Goal: Use online tool/utility: Utilize a website feature to perform a specific function

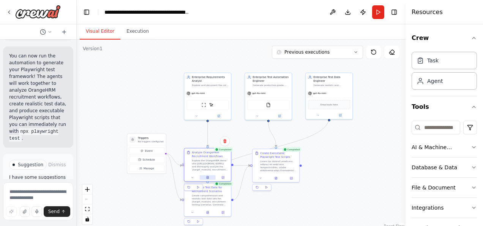
click at [211, 178] on button at bounding box center [208, 177] width 16 height 5
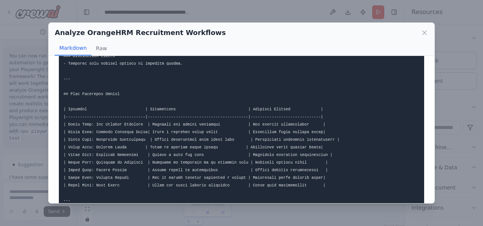
scroll to position [1286, 0]
click at [425, 32] on icon at bounding box center [425, 33] width 8 height 8
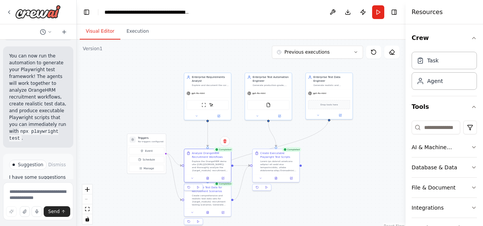
click at [260, 201] on div ".deletable-edge-delete-btn { width: 20px; height: 20px; border: 0px solid #ffff…" at bounding box center [241, 134] width 329 height 190
click at [280, 178] on button at bounding box center [276, 177] width 16 height 5
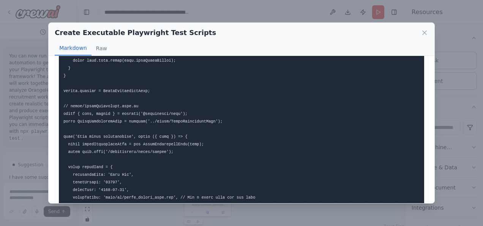
scroll to position [1831, 0]
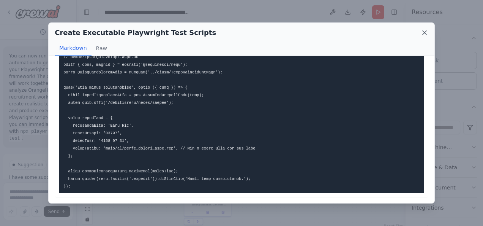
click at [425, 30] on icon at bounding box center [425, 33] width 8 height 8
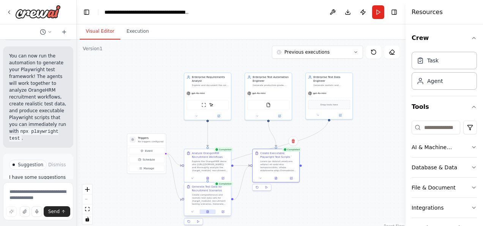
click at [209, 211] on icon at bounding box center [207, 211] width 3 height 3
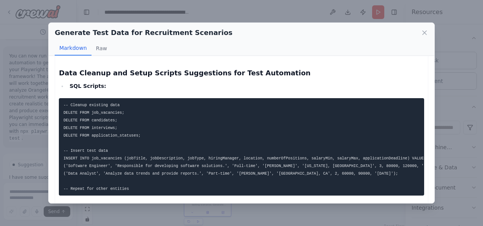
scroll to position [1214, 0]
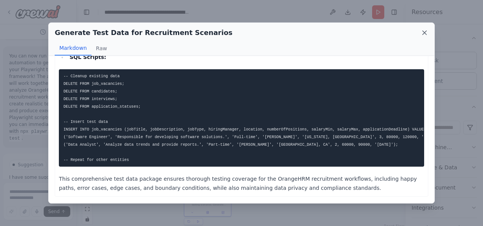
click at [425, 33] on icon at bounding box center [425, 33] width 8 height 8
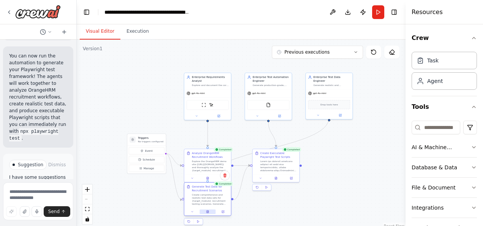
click at [212, 211] on button at bounding box center [208, 211] width 16 height 5
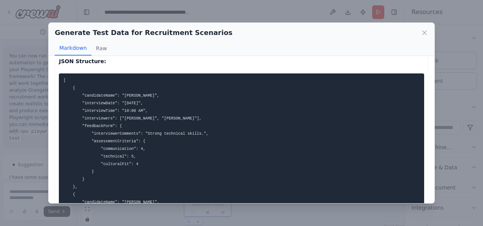
scroll to position [497, 0]
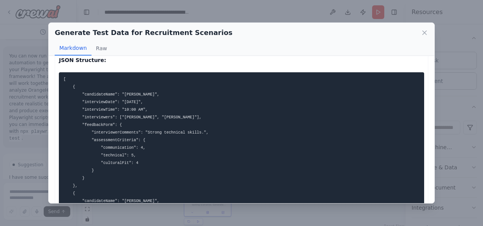
click at [424, 36] on div "Generate Test Data for Recruitment Scenarios" at bounding box center [242, 32] width 374 height 11
click at [425, 33] on icon at bounding box center [425, 33] width 4 height 4
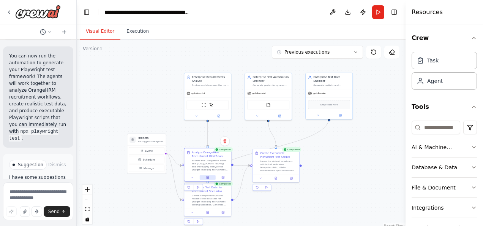
click at [210, 177] on button at bounding box center [208, 177] width 16 height 5
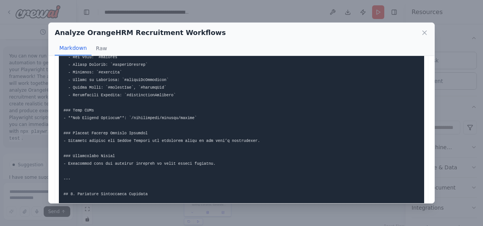
scroll to position [295, 0]
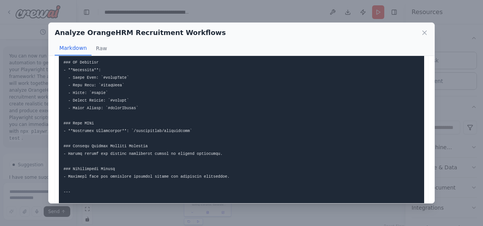
scroll to position [478, 0]
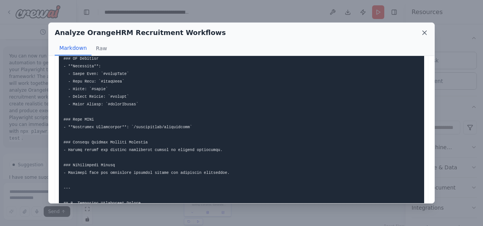
click at [424, 33] on icon at bounding box center [425, 33] width 4 height 4
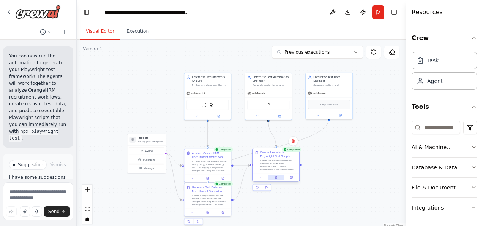
click at [278, 178] on button at bounding box center [276, 177] width 16 height 5
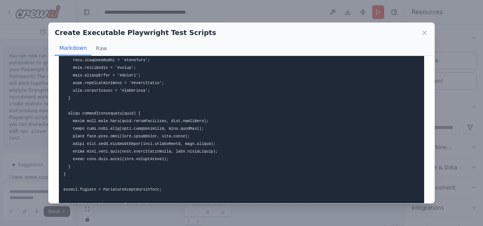
scroll to position [788, 0]
click at [430, 34] on div "Create Executable Playwright Test Scripts Markdown Raw" at bounding box center [242, 39] width 386 height 33
click at [423, 35] on icon at bounding box center [425, 33] width 8 height 8
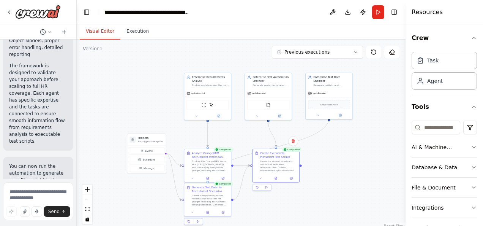
scroll to position [1902, 0]
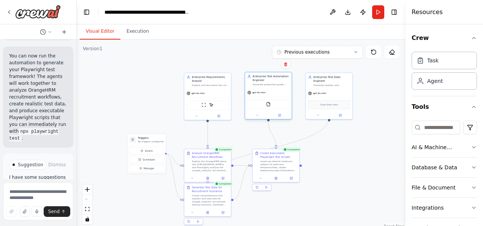
click at [288, 103] on div "FileReadTool" at bounding box center [268, 104] width 42 height 10
click at [297, 178] on button at bounding box center [291, 177] width 13 height 5
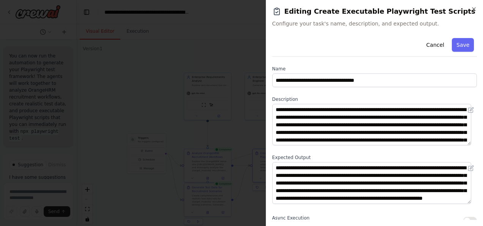
scroll to position [0, 0]
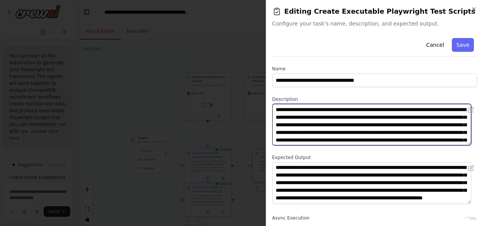
click at [359, 130] on textarea at bounding box center [371, 124] width 199 height 41
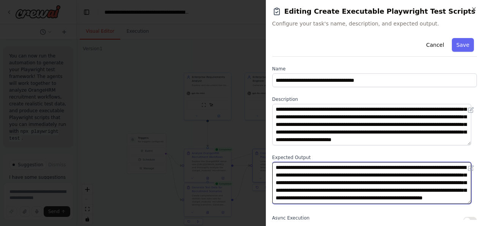
scroll to position [15, 0]
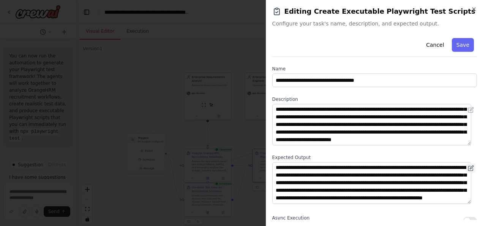
click at [468, 167] on button at bounding box center [470, 167] width 9 height 9
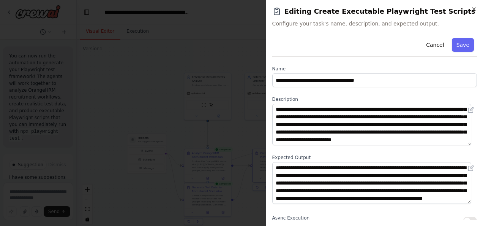
click at [477, 8] on div "**********" at bounding box center [374, 113] width 217 height 226
click at [475, 9] on icon "button" at bounding box center [474, 9] width 6 height 6
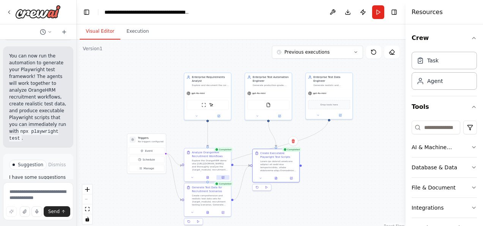
click at [224, 177] on icon at bounding box center [223, 177] width 2 height 2
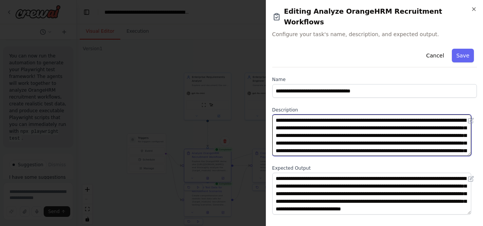
drag, startPoint x: 360, startPoint y: 109, endPoint x: 337, endPoint y: 117, distance: 24.6
click at [337, 117] on textarea "**********" at bounding box center [371, 134] width 199 height 41
paste textarea "**********"
type textarea "**********"
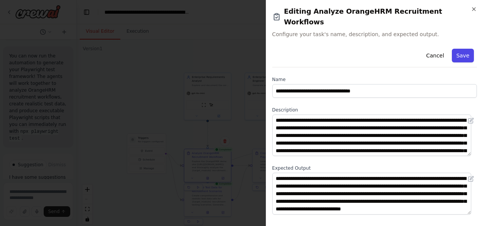
click at [457, 49] on button "Save" at bounding box center [463, 56] width 22 height 14
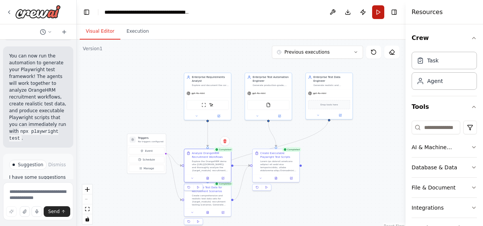
click at [379, 13] on button "Run" at bounding box center [378, 12] width 12 height 14
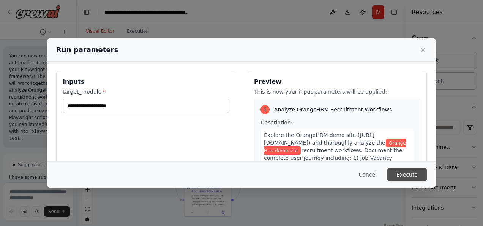
click at [410, 175] on button "Execute" at bounding box center [406, 174] width 39 height 14
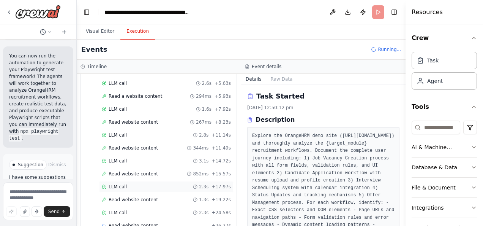
scroll to position [88, 0]
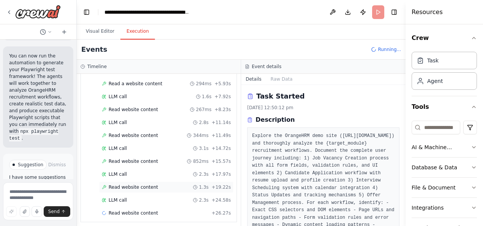
click at [106, 184] on div "Read website content" at bounding box center [130, 187] width 56 height 6
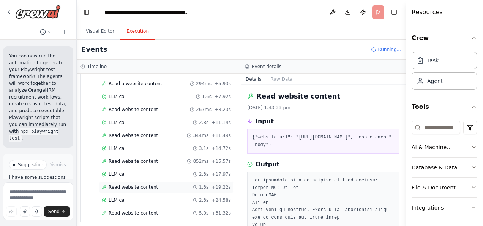
click at [215, 184] on span "+ 19.22s" at bounding box center [220, 187] width 19 height 6
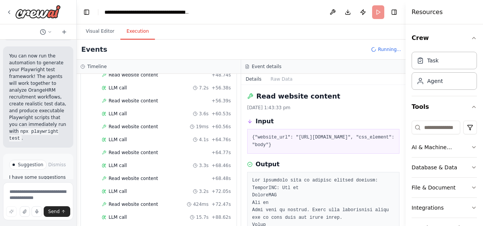
scroll to position [392, 0]
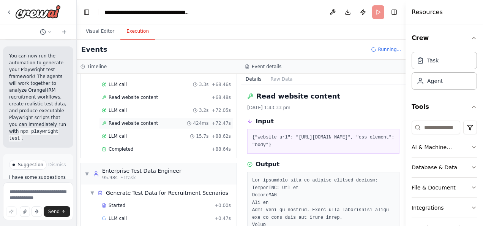
click at [115, 120] on span "Read website content" at bounding box center [133, 123] width 49 height 6
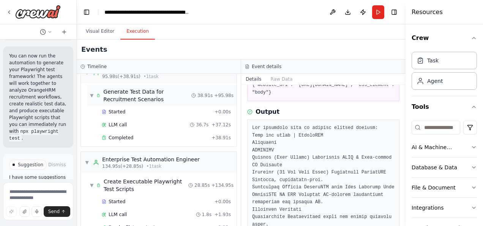
scroll to position [493, 0]
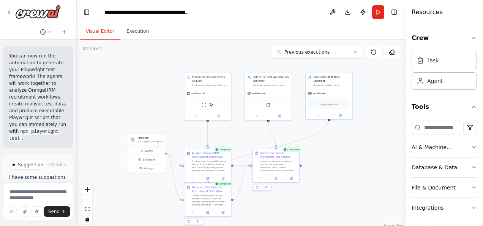
click at [92, 29] on button "Visual Editor" at bounding box center [100, 32] width 41 height 16
click at [278, 178] on button at bounding box center [276, 177] width 16 height 5
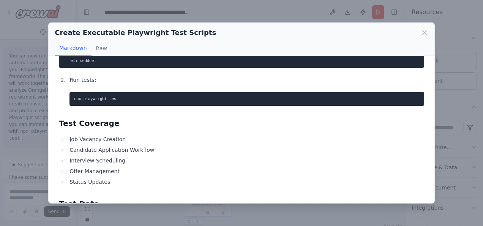
scroll to position [1196, 0]
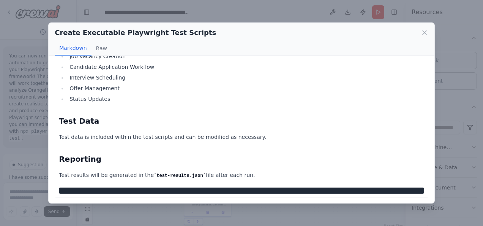
click at [420, 35] on div "Create Executable Playwright Test Scripts" at bounding box center [242, 32] width 374 height 11
click at [424, 33] on icon at bounding box center [425, 33] width 4 height 4
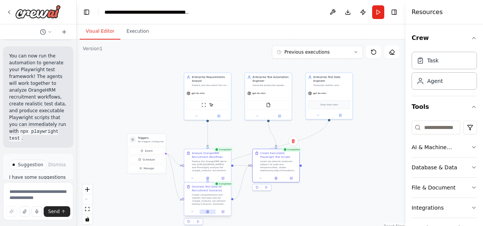
click at [210, 212] on button at bounding box center [208, 211] width 16 height 5
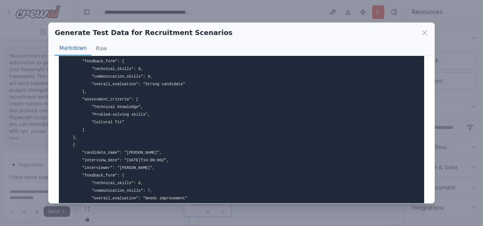
scroll to position [718, 0]
click at [426, 33] on icon at bounding box center [425, 33] width 8 height 8
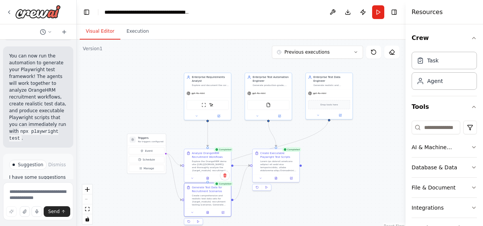
click at [311, 211] on div ".deletable-edge-delete-btn { width: 20px; height: 20px; border: 0px solid #ffff…" at bounding box center [241, 134] width 329 height 190
click at [222, 179] on div at bounding box center [207, 177] width 47 height 8
click at [223, 177] on icon at bounding box center [223, 177] width 2 height 2
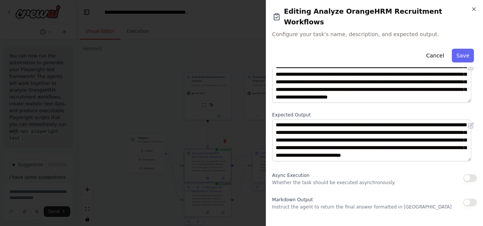
scroll to position [55, 0]
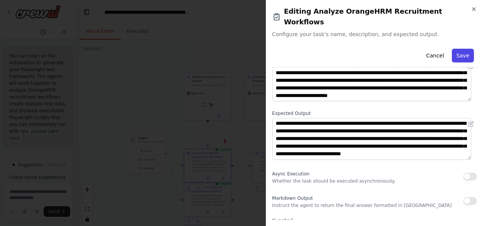
click at [455, 49] on button "Save" at bounding box center [463, 56] width 22 height 14
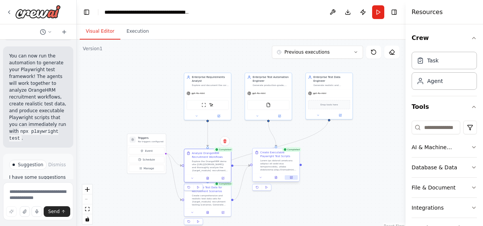
click at [295, 178] on button at bounding box center [291, 177] width 13 height 5
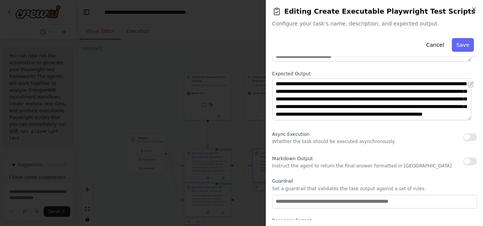
scroll to position [116, 0]
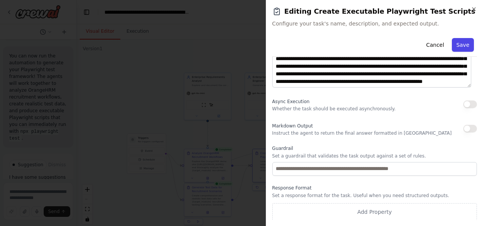
click at [458, 49] on button "Save" at bounding box center [463, 45] width 22 height 14
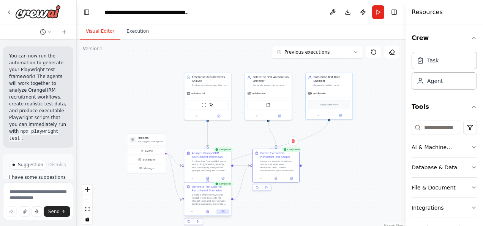
click at [222, 212] on icon at bounding box center [223, 211] width 2 height 2
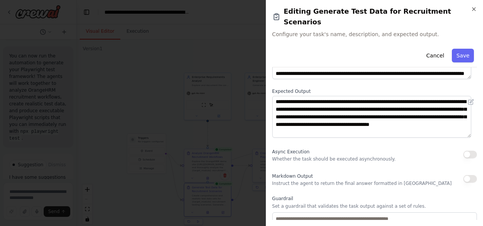
scroll to position [80, 0]
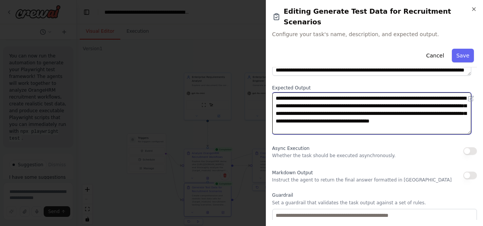
click at [377, 93] on textarea "**********" at bounding box center [371, 112] width 199 height 41
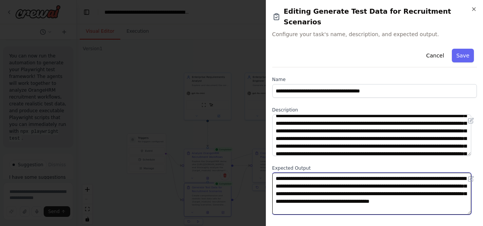
scroll to position [0, 0]
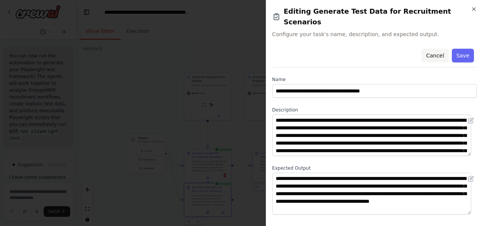
click at [432, 49] on button "Cancel" at bounding box center [434, 56] width 27 height 14
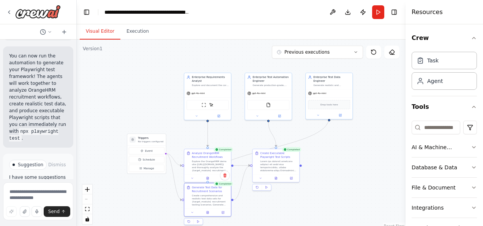
click at [281, 218] on div ".deletable-edge-delete-btn { width: 20px; height: 20px; border: 0px solid #ffff…" at bounding box center [241, 134] width 329 height 190
click at [226, 177] on button at bounding box center [222, 177] width 13 height 5
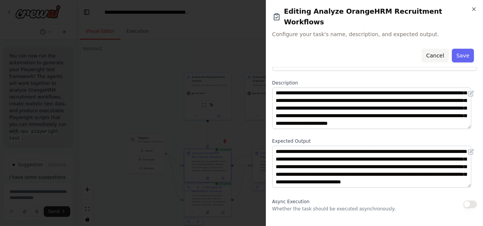
click at [433, 49] on button "Cancel" at bounding box center [434, 56] width 27 height 14
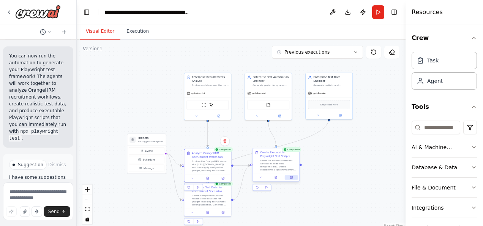
click at [292, 178] on icon at bounding box center [291, 176] width 3 height 3
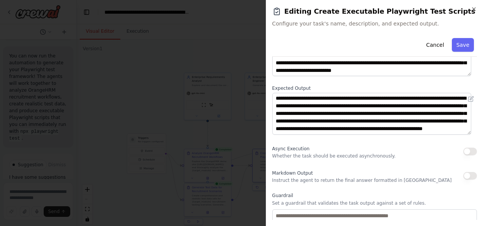
scroll to position [62, 0]
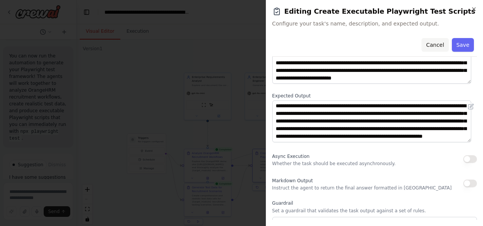
click at [429, 43] on button "Cancel" at bounding box center [434, 45] width 27 height 14
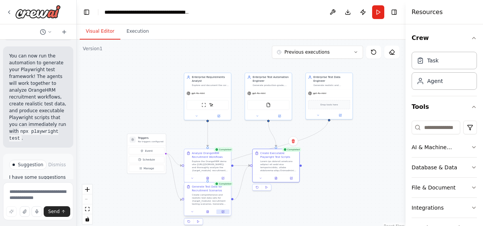
click at [224, 210] on icon at bounding box center [223, 211] width 2 height 2
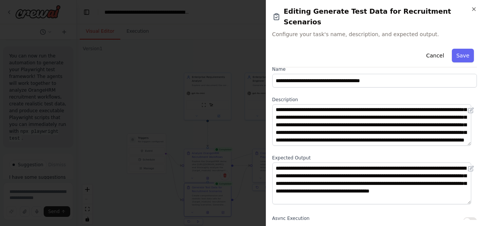
scroll to position [2, 0]
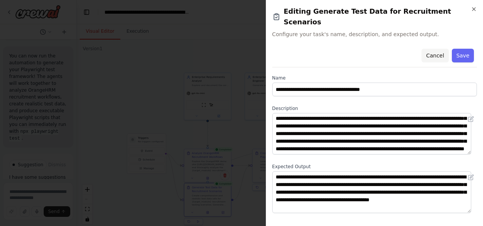
click at [437, 49] on button "Cancel" at bounding box center [434, 56] width 27 height 14
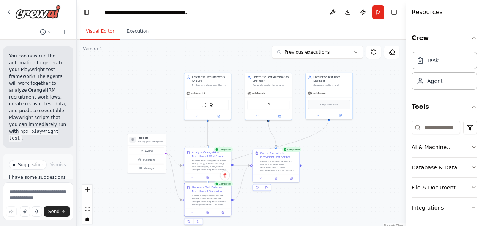
click at [209, 180] on div at bounding box center [207, 177] width 47 height 8
click at [211, 177] on button at bounding box center [208, 177] width 16 height 5
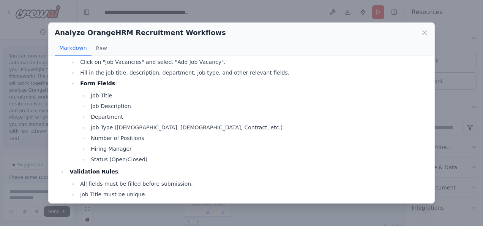
scroll to position [0, 0]
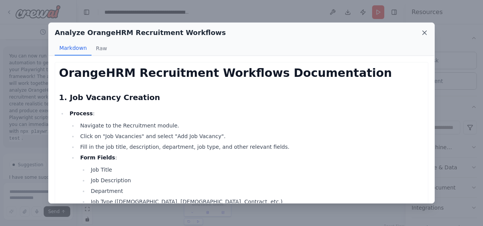
click at [423, 33] on icon at bounding box center [425, 33] width 4 height 4
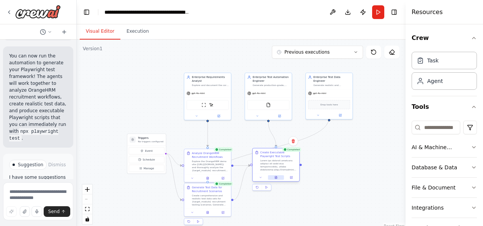
click at [279, 175] on button at bounding box center [276, 177] width 16 height 5
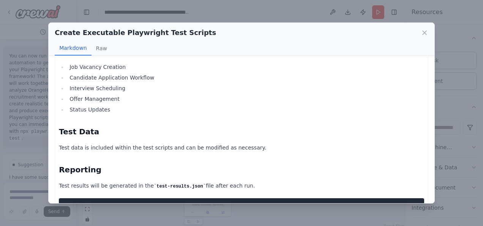
scroll to position [1196, 0]
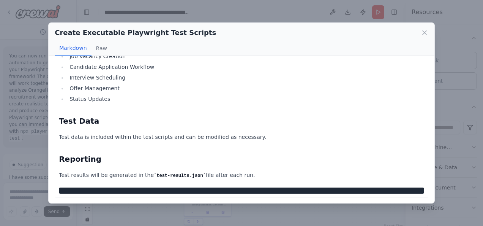
click at [418, 37] on div "Create Executable Playwright Test Scripts" at bounding box center [242, 32] width 374 height 11
click at [422, 35] on icon at bounding box center [425, 33] width 8 height 8
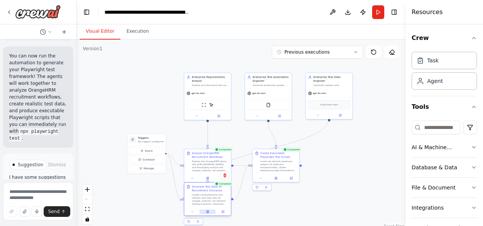
click at [215, 212] on button at bounding box center [208, 211] width 16 height 5
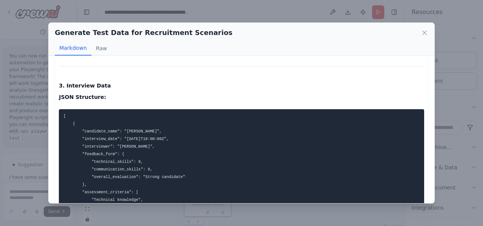
scroll to position [628, 0]
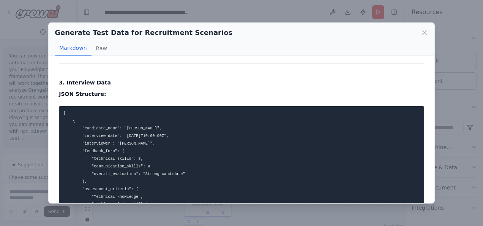
click at [139, 167] on code "[ { "candidate_name": "[PERSON_NAME]", "interview_date": "[DATE]T10:00:00Z", "i…" at bounding box center [125, 230] width 124 height 240
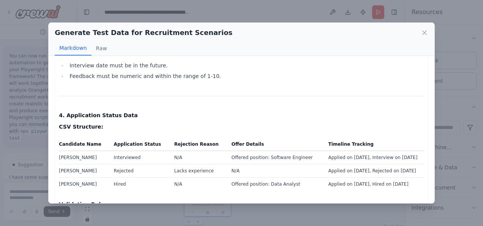
scroll to position [945, 0]
click at [79, 178] on td "[PERSON_NAME]" at bounding box center [84, 184] width 50 height 13
drag, startPoint x: 79, startPoint y: 148, endPoint x: 123, endPoint y: 156, distance: 44.7
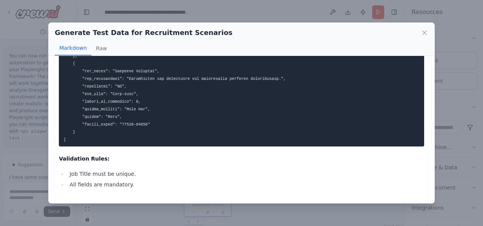
scroll to position [126, 0]
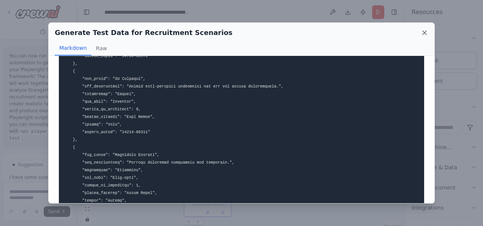
click at [427, 33] on icon at bounding box center [425, 33] width 8 height 8
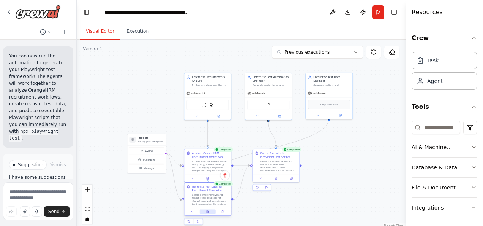
click at [210, 210] on button at bounding box center [208, 211] width 16 height 5
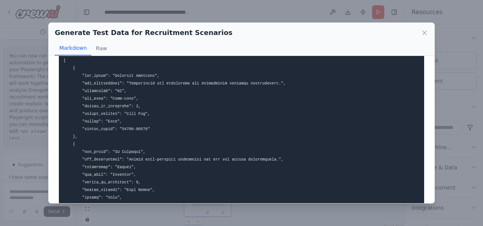
scroll to position [53, 0]
click at [147, 142] on pre at bounding box center [241, 216] width 365 height 325
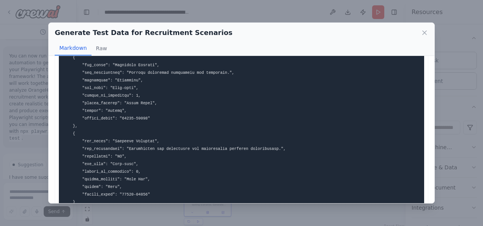
scroll to position [267, 0]
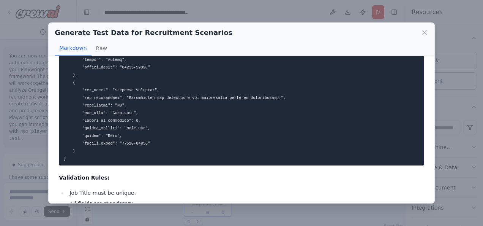
click at [147, 142] on pre at bounding box center [241, 2] width 365 height 325
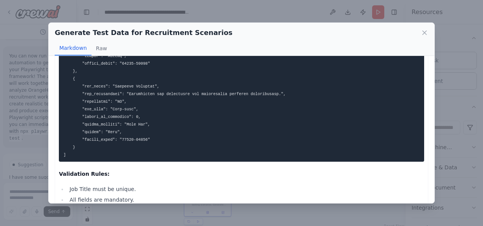
scroll to position [271, 0]
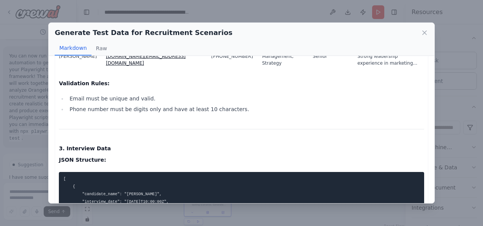
scroll to position [561, 0]
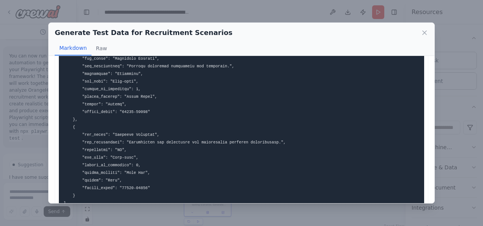
scroll to position [0, 0]
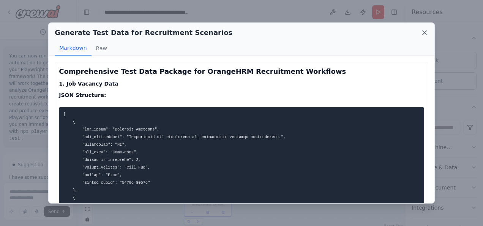
click at [423, 30] on icon at bounding box center [425, 33] width 8 height 8
